Goal: Find specific page/section: Find specific page/section

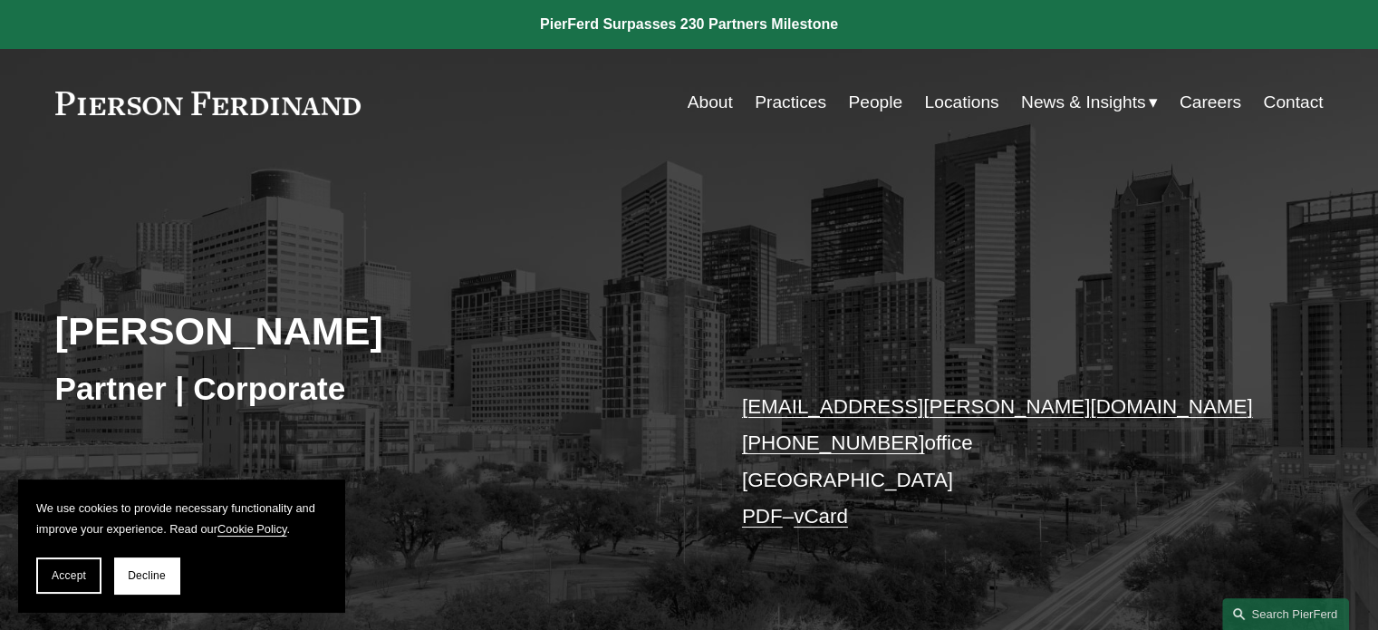
click at [775, 107] on link "Practices" at bounding box center [791, 102] width 72 height 34
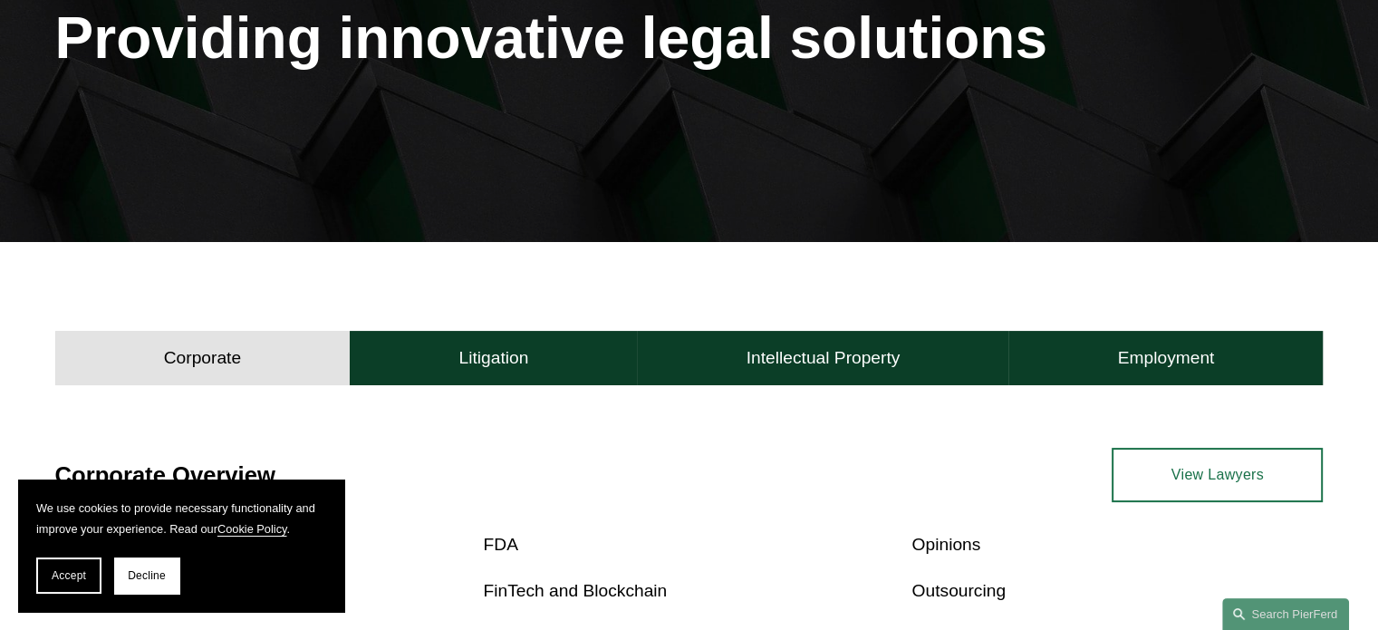
scroll to position [272, 0]
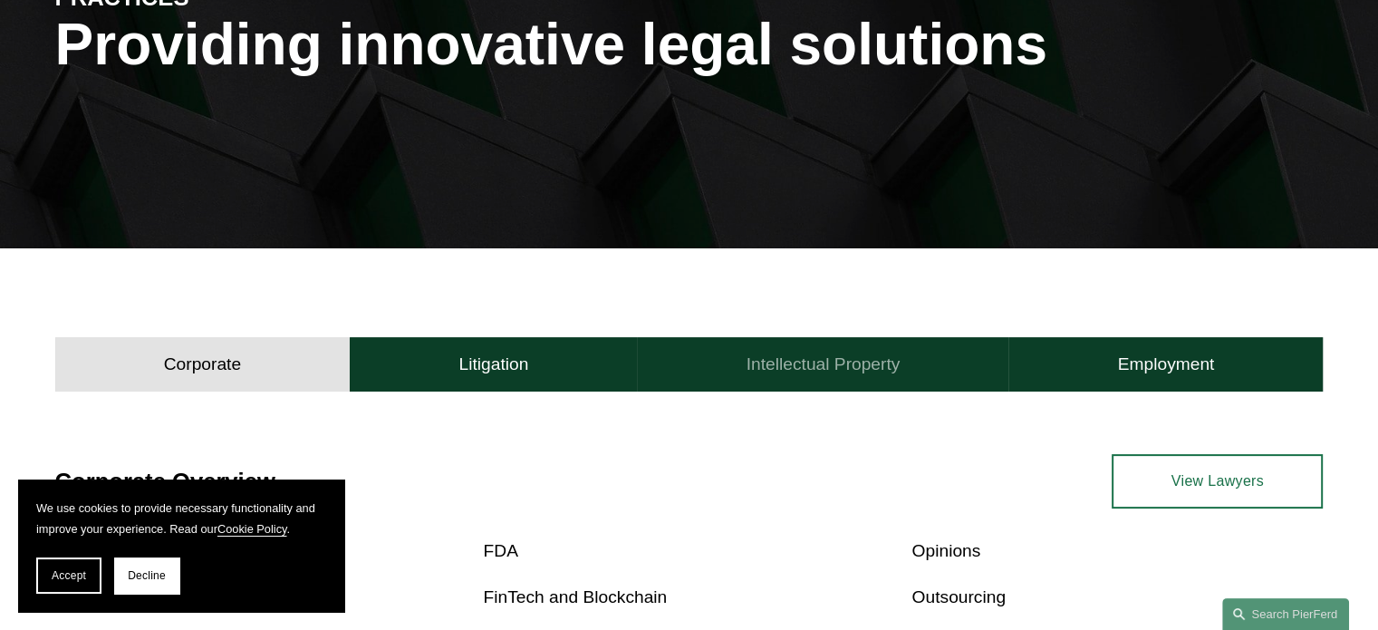
click at [811, 372] on h4 "Intellectual Property" at bounding box center [823, 364] width 154 height 22
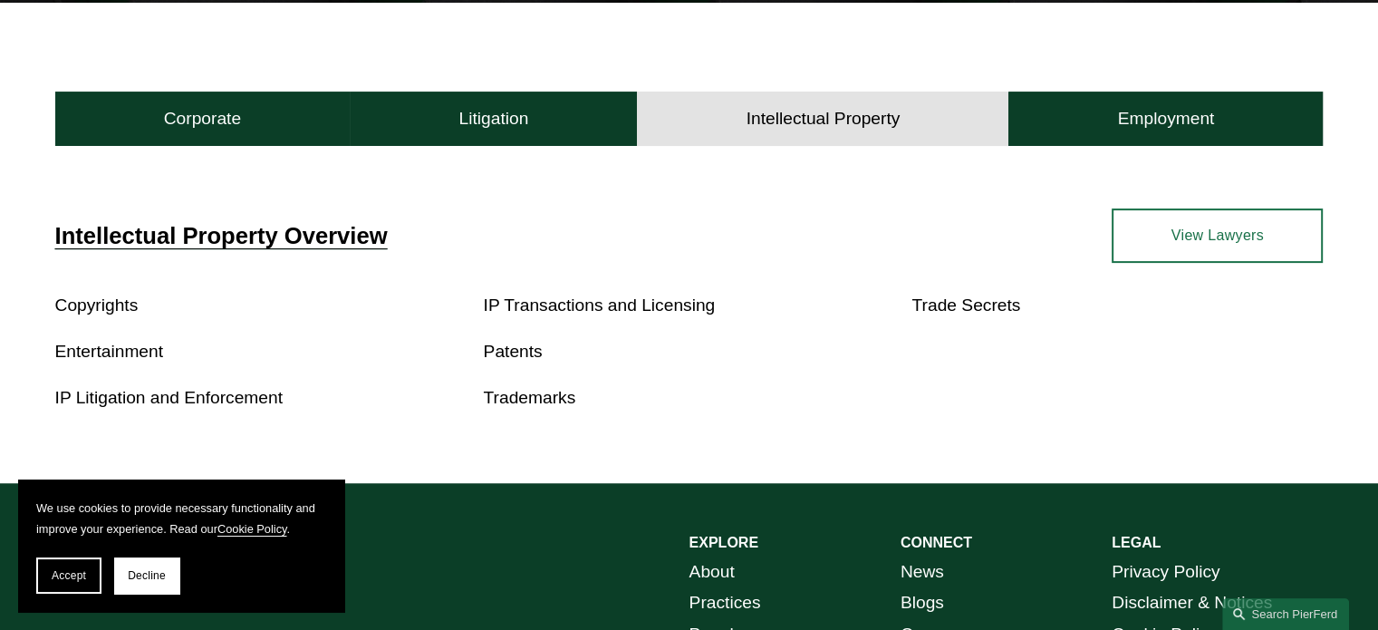
scroll to position [544, 0]
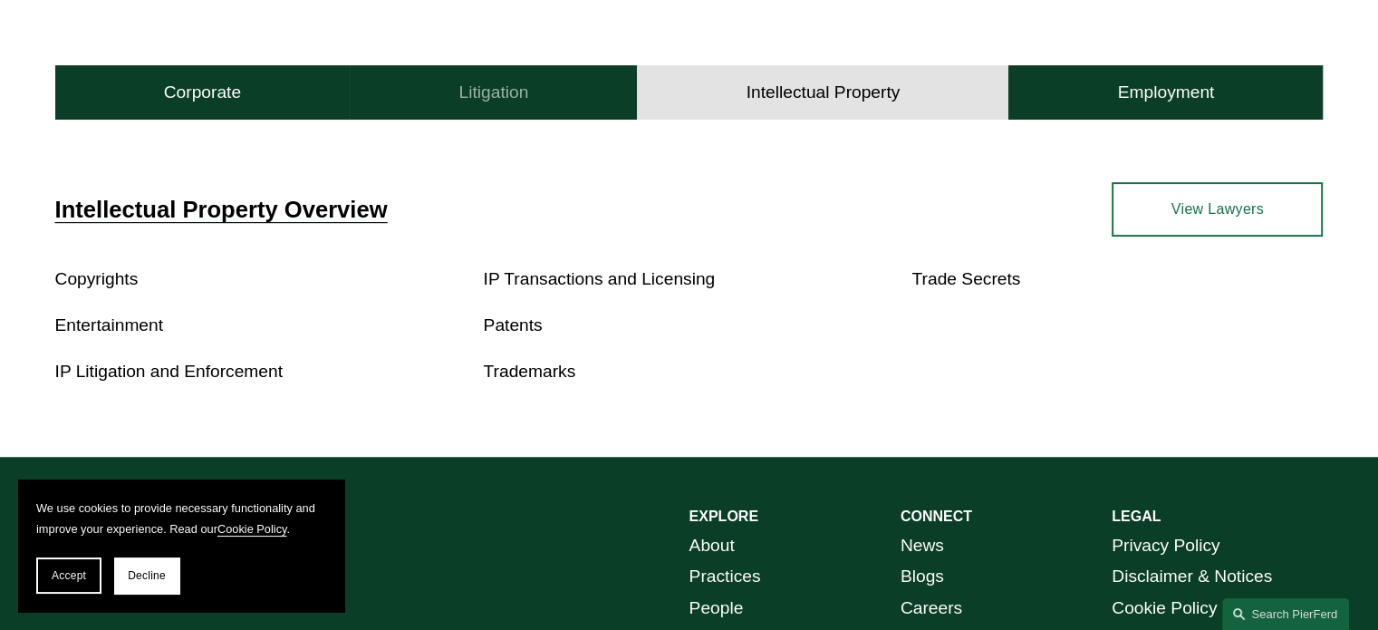
drag, startPoint x: 504, startPoint y: 99, endPoint x: 493, endPoint y: 166, distance: 67.9
click at [504, 101] on h4 "Litigation" at bounding box center [493, 93] width 70 height 22
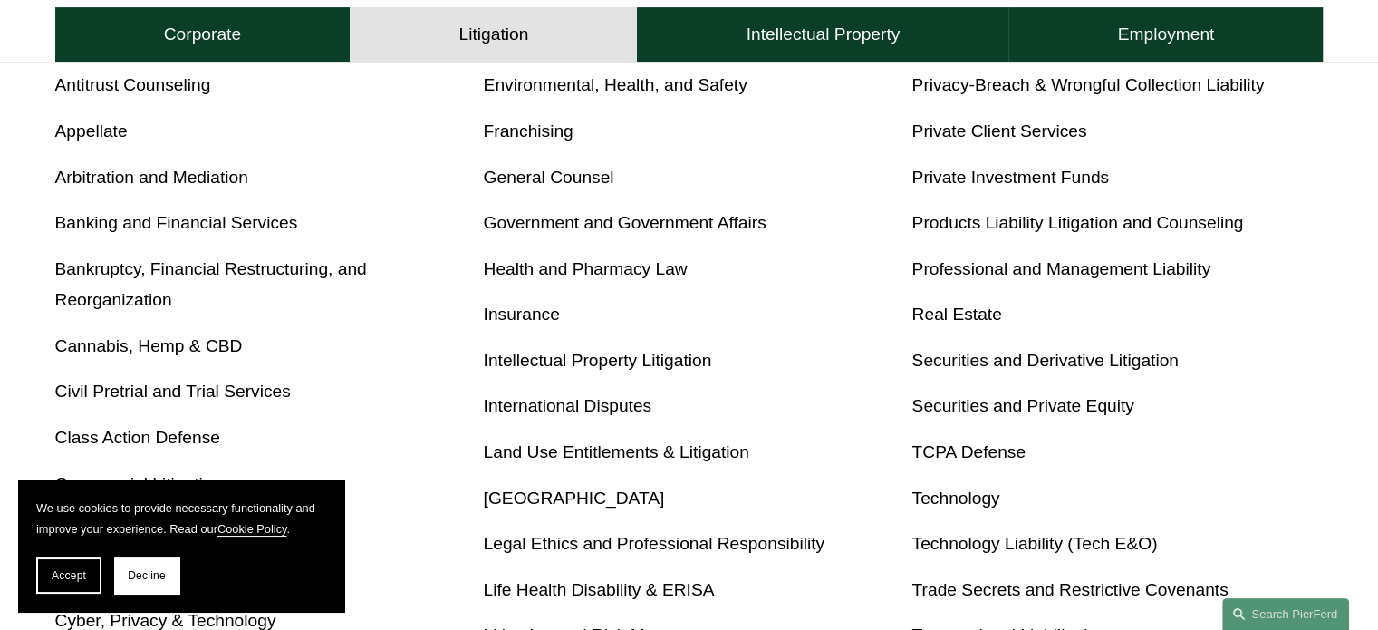
scroll to position [634, 0]
